Goal: Task Accomplishment & Management: Manage account settings

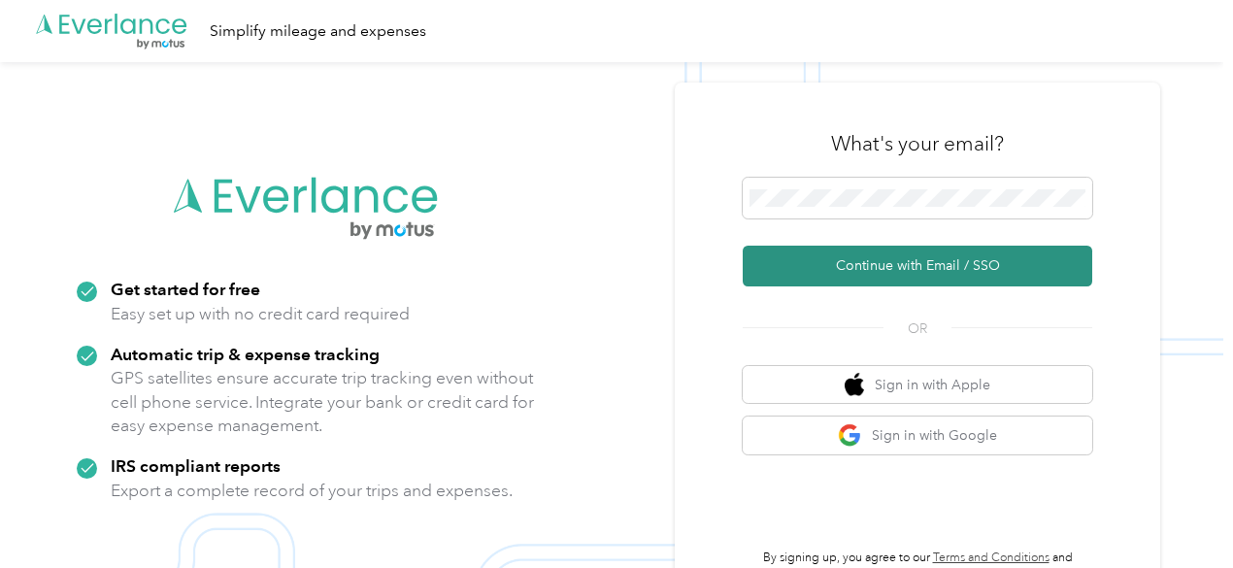
click at [927, 269] on button "Continue with Email / SSO" at bounding box center [918, 266] width 350 height 41
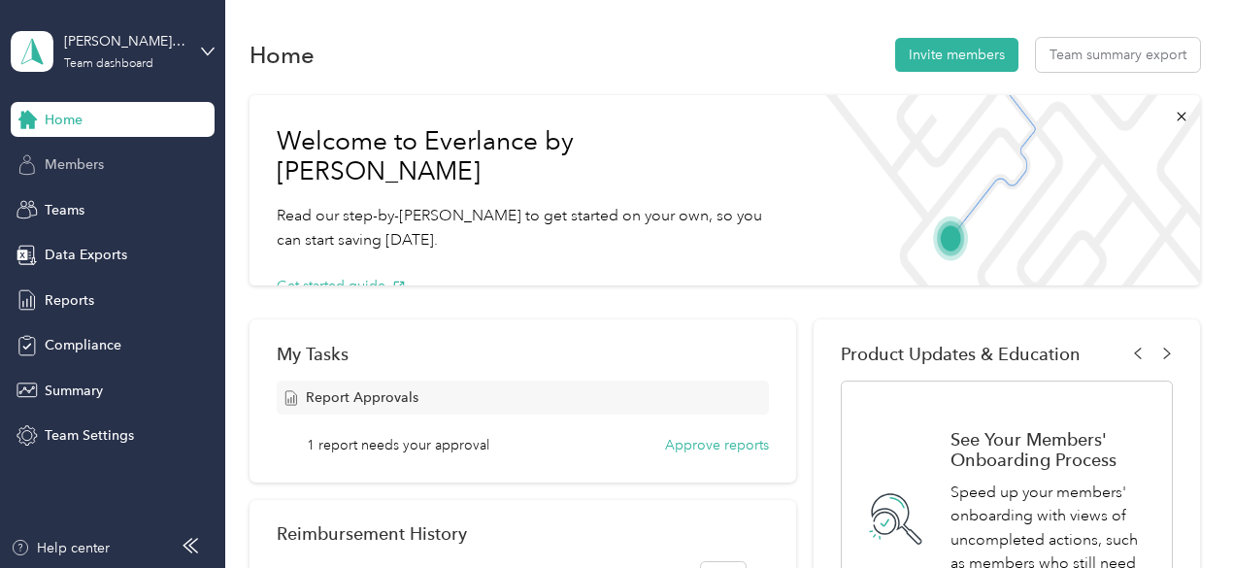
click at [92, 166] on span "Members" at bounding box center [74, 164] width 59 height 20
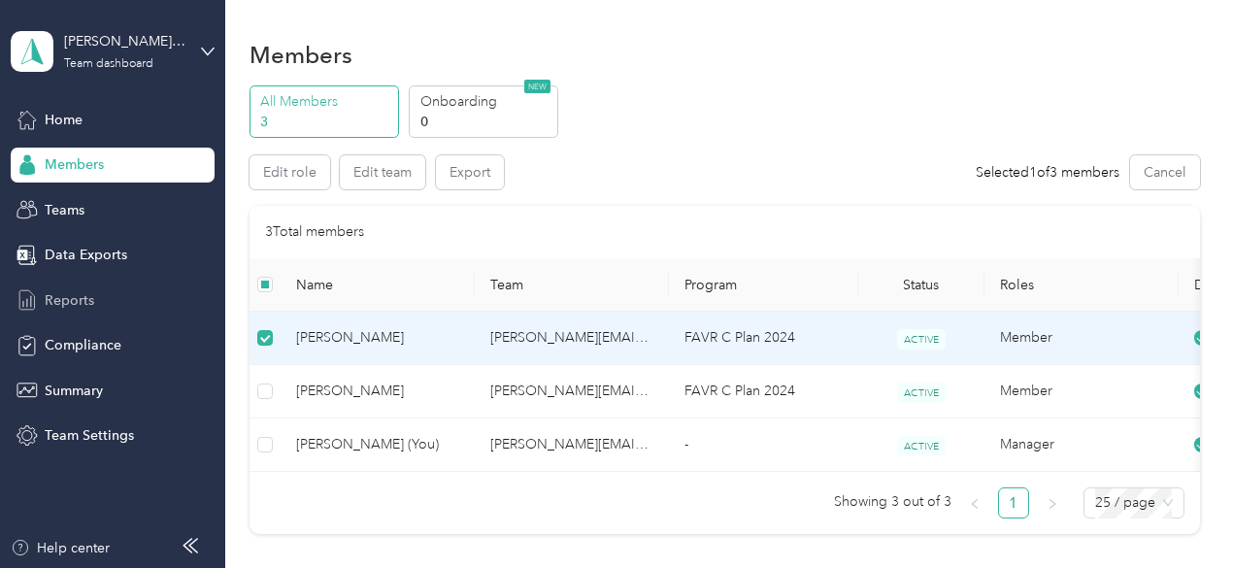
click at [81, 296] on span "Reports" at bounding box center [70, 300] width 50 height 20
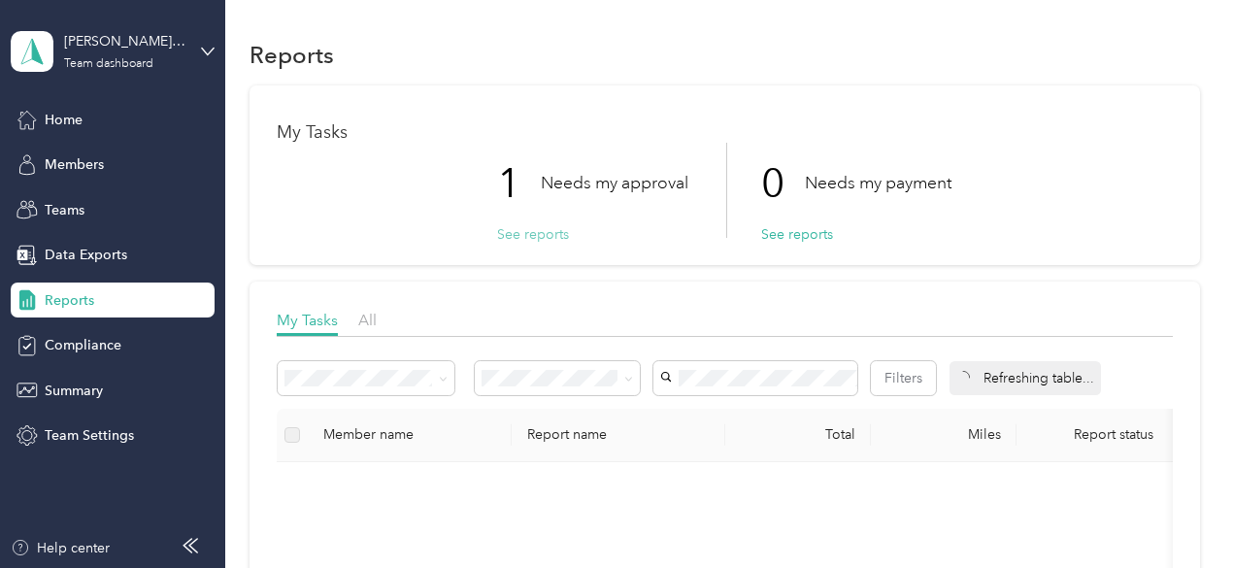
click at [539, 232] on button "See reports" at bounding box center [533, 234] width 72 height 20
click at [541, 230] on button "See reports" at bounding box center [533, 234] width 72 height 20
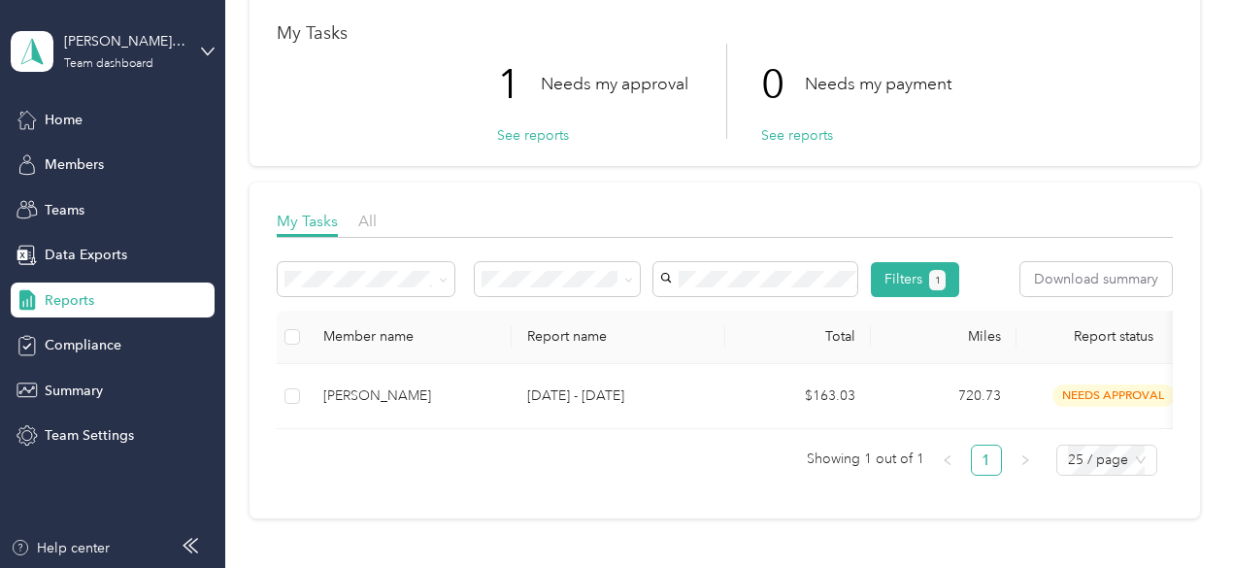
scroll to position [194, 0]
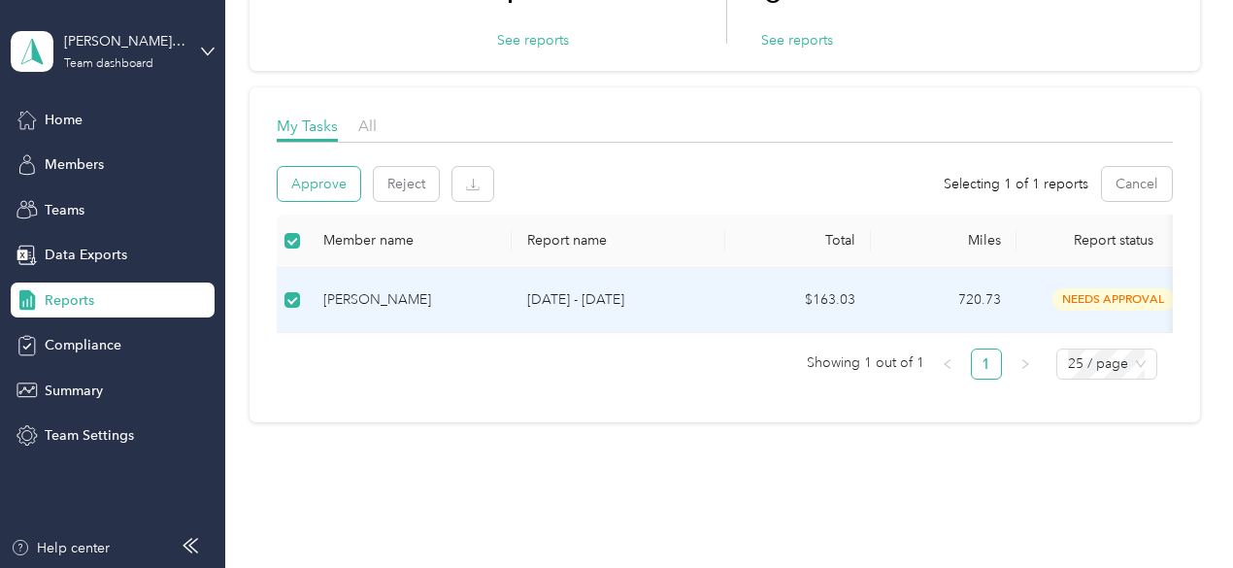
click at [322, 182] on button "Approve" at bounding box center [319, 184] width 83 height 34
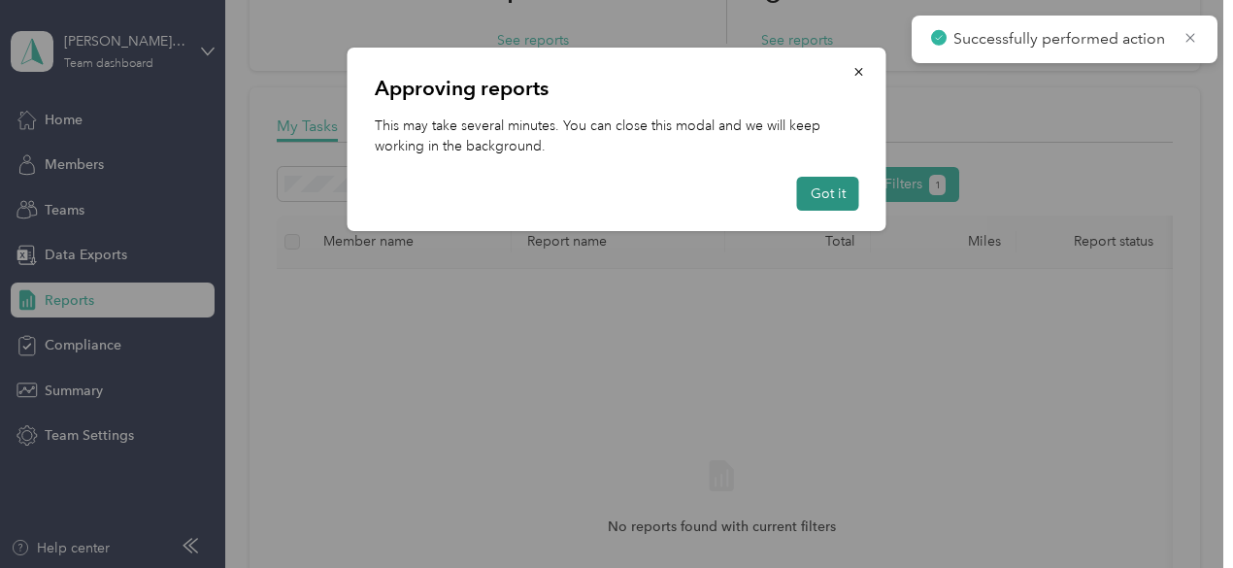
click at [840, 197] on button "Got it" at bounding box center [828, 194] width 62 height 34
